Goal: Information Seeking & Learning: Learn about a topic

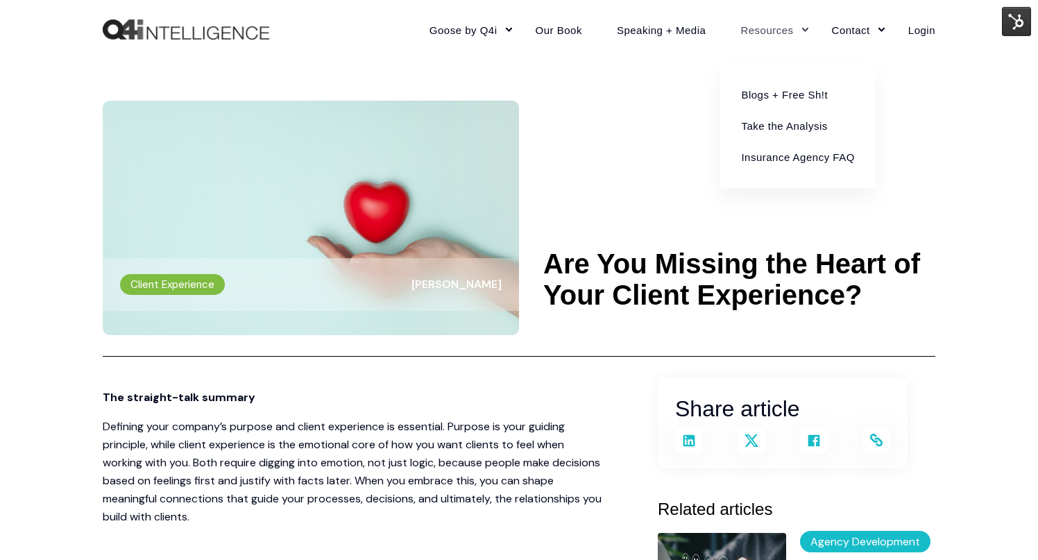
click at [763, 33] on link "Resources" at bounding box center [768, 29] width 91 height 60
click at [770, 90] on link "Blogs + Free Sh!t" at bounding box center [798, 93] width 134 height 31
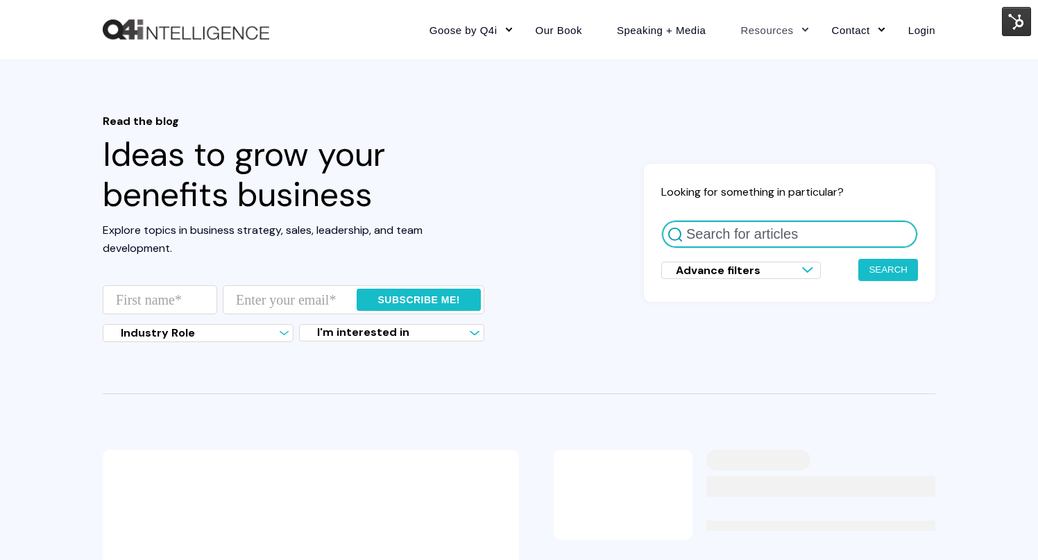
click at [727, 236] on input "Search for articles" at bounding box center [789, 234] width 257 height 28
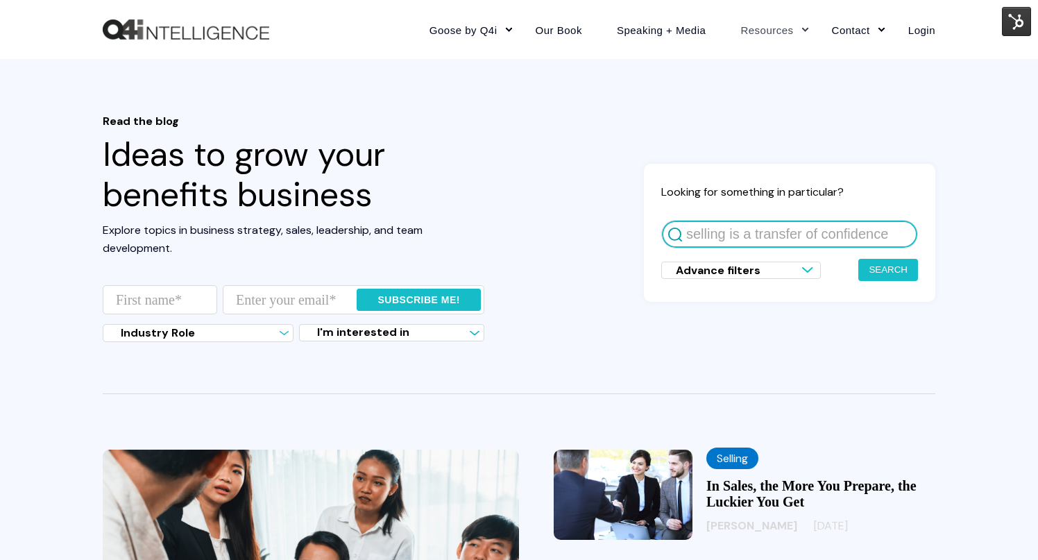
type input "selling is a transfer of confidence"
click at [859, 259] on button "Search" at bounding box center [889, 270] width 60 height 22
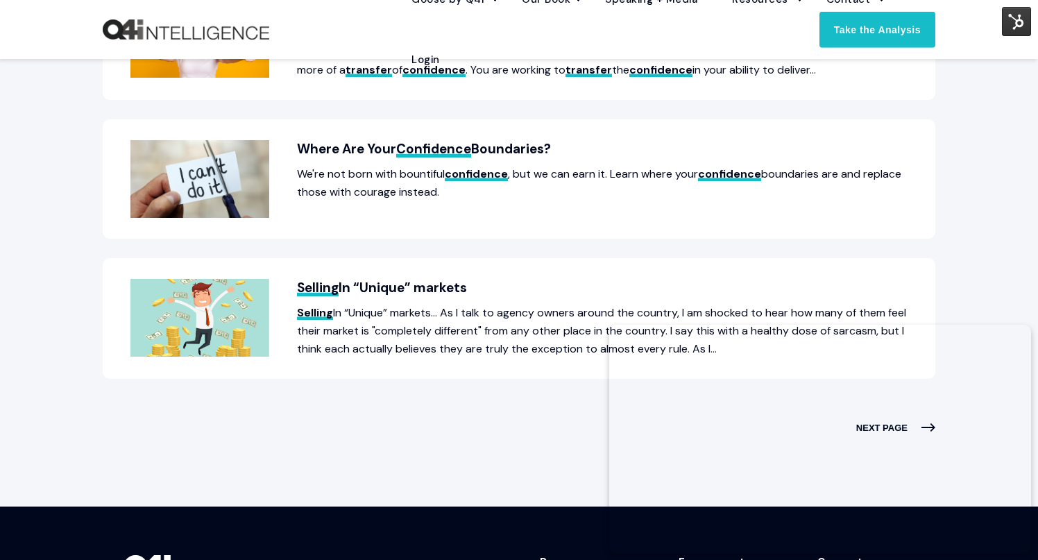
scroll to position [760, 0]
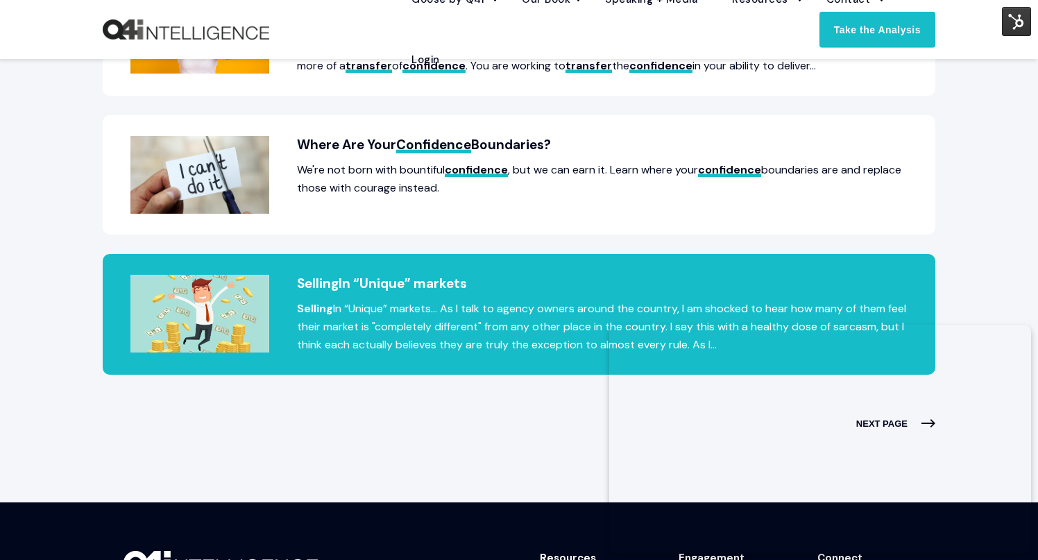
click at [401, 281] on h2 "Selling In “Unique” markets" at bounding box center [518, 284] width 777 height 18
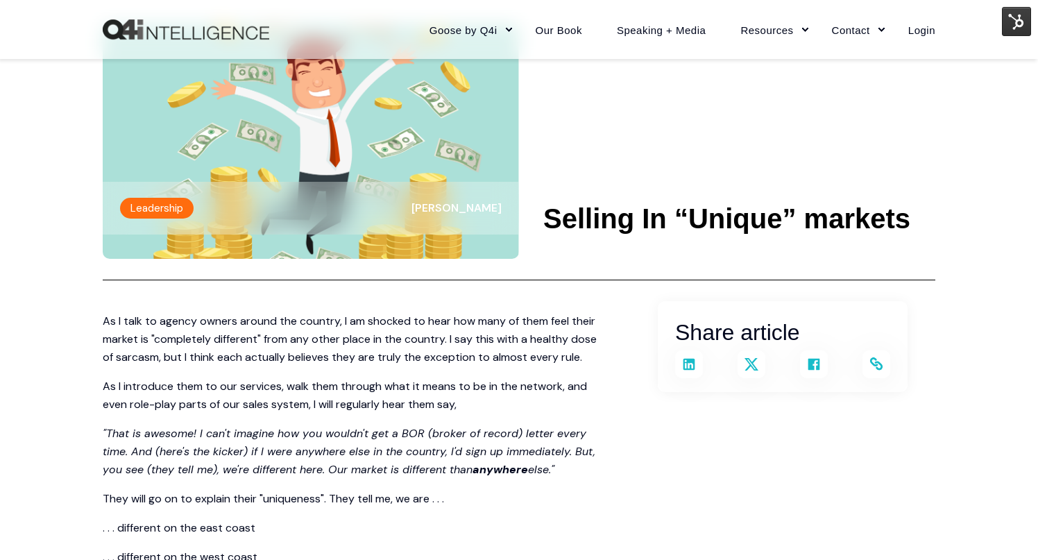
scroll to position [81, 0]
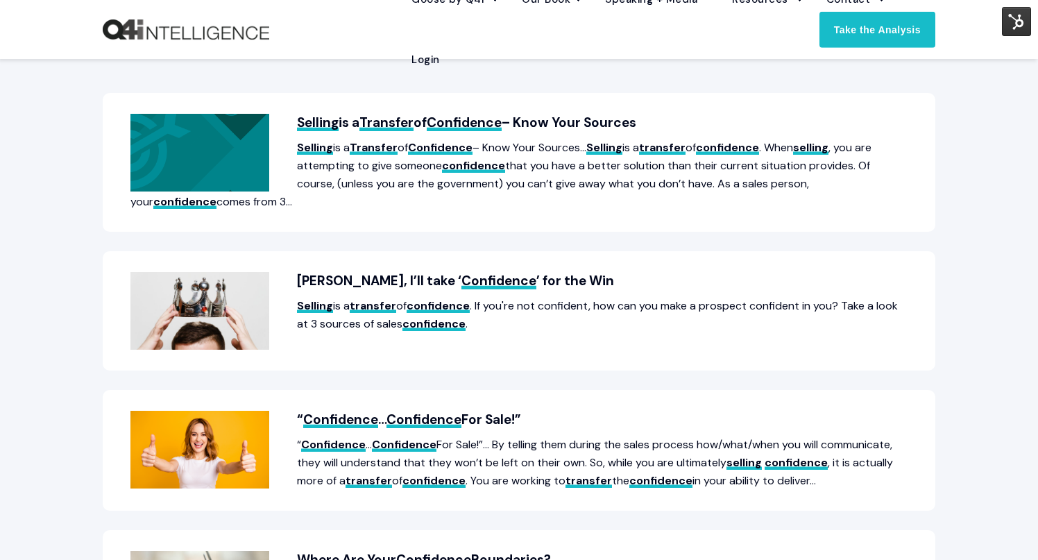
scroll to position [360, 0]
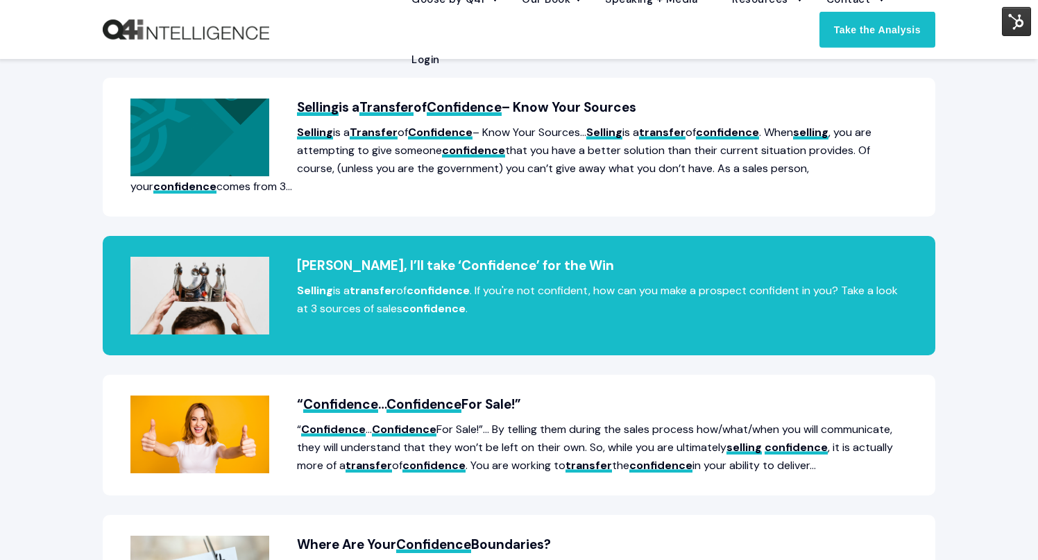
click at [373, 262] on h2 "[PERSON_NAME], I’ll take ‘ Confidence ’ for the Win" at bounding box center [518, 266] width 777 height 18
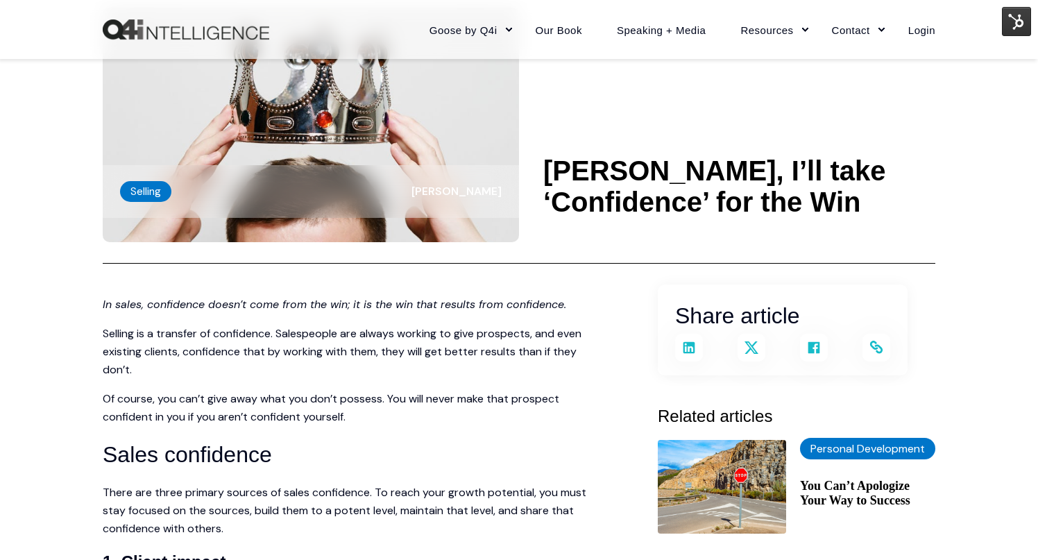
scroll to position [95, 0]
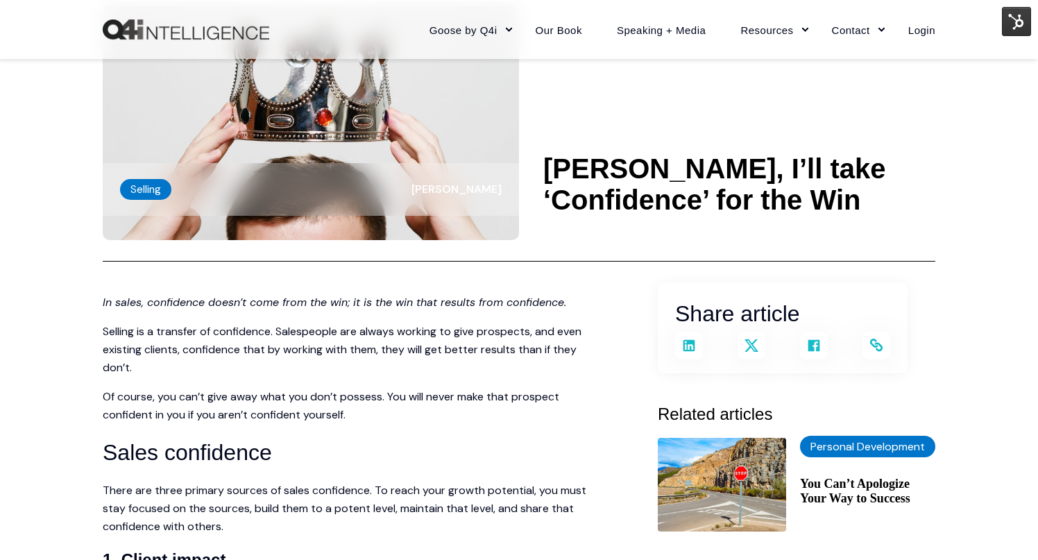
click at [1018, 19] on img at bounding box center [1016, 21] width 29 height 29
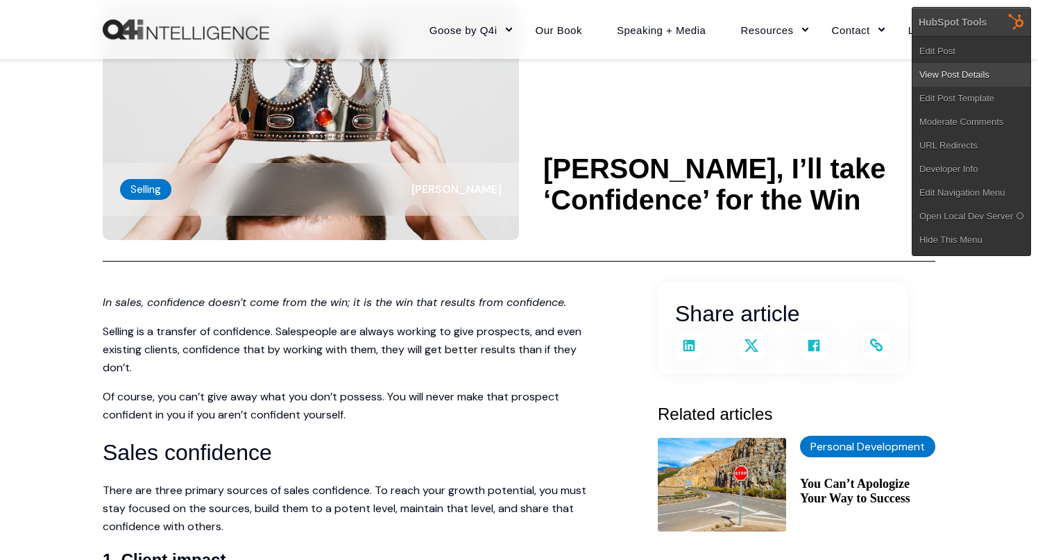
click at [984, 69] on link "View Post Details" at bounding box center [972, 75] width 118 height 24
